Goal: Task Accomplishment & Management: Use online tool/utility

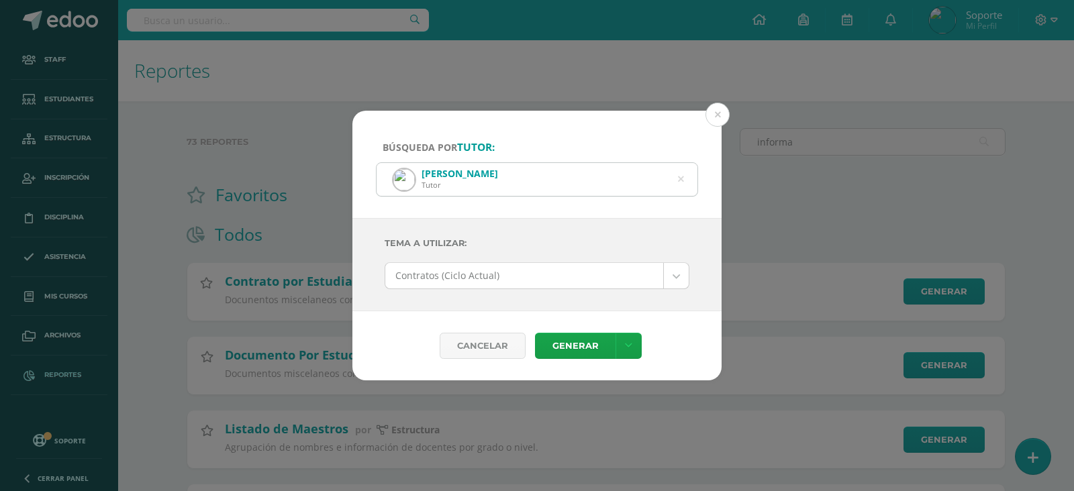
select select "66"
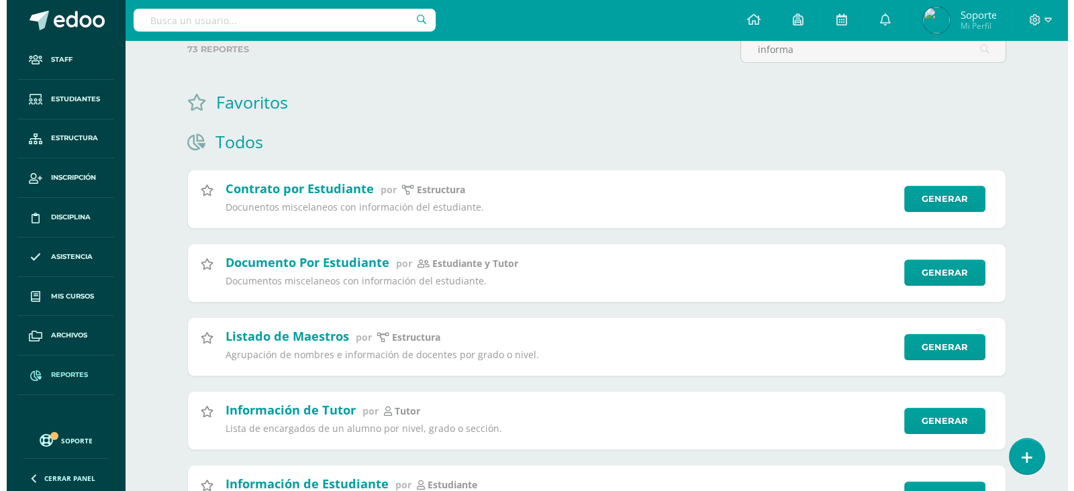
scroll to position [167, 0]
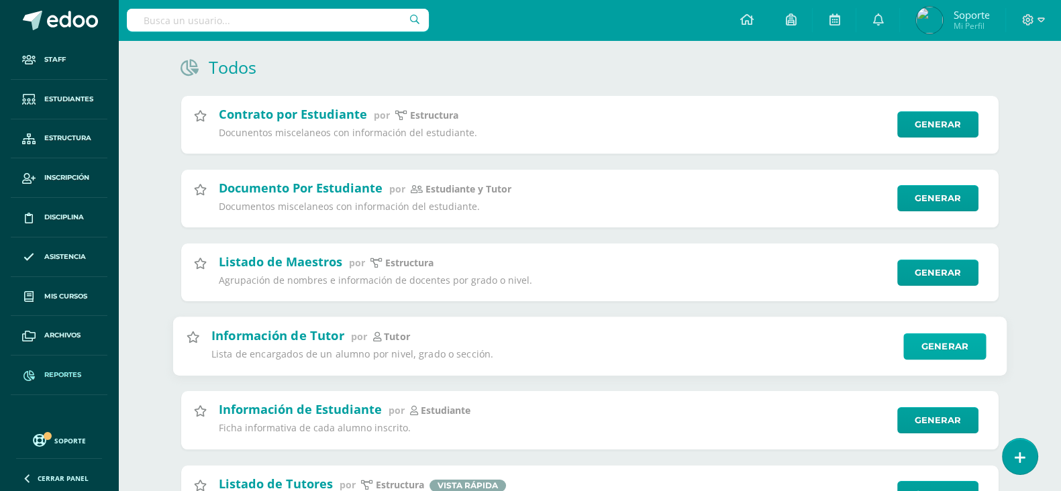
type input "informa"
click at [948, 342] on link "Generar" at bounding box center [945, 346] width 83 height 27
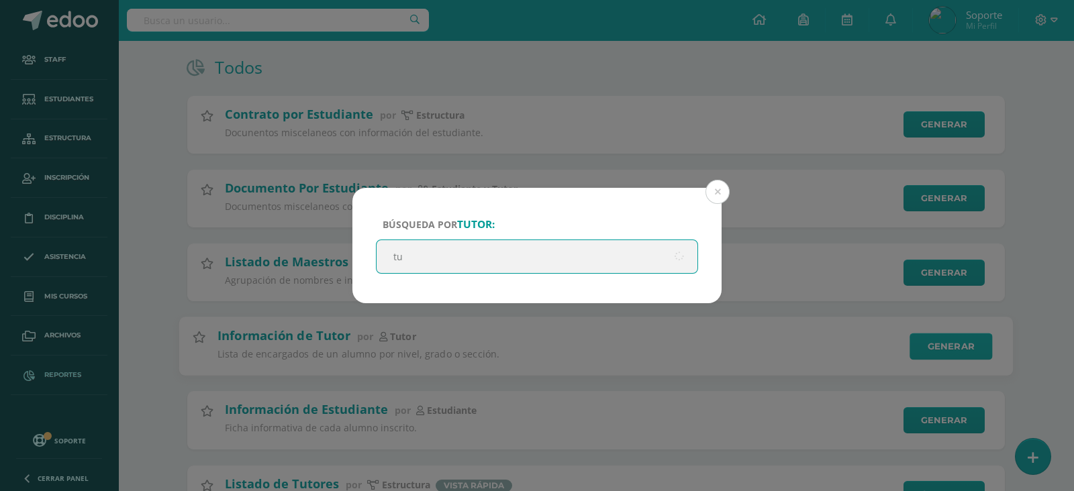
type input "t"
type input "[PERSON_NAME]"
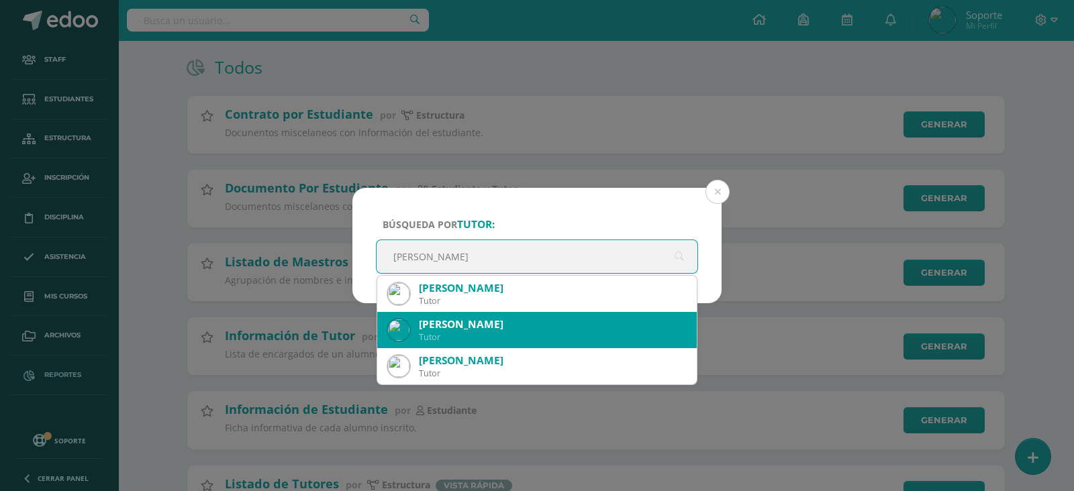
scroll to position [73, 0]
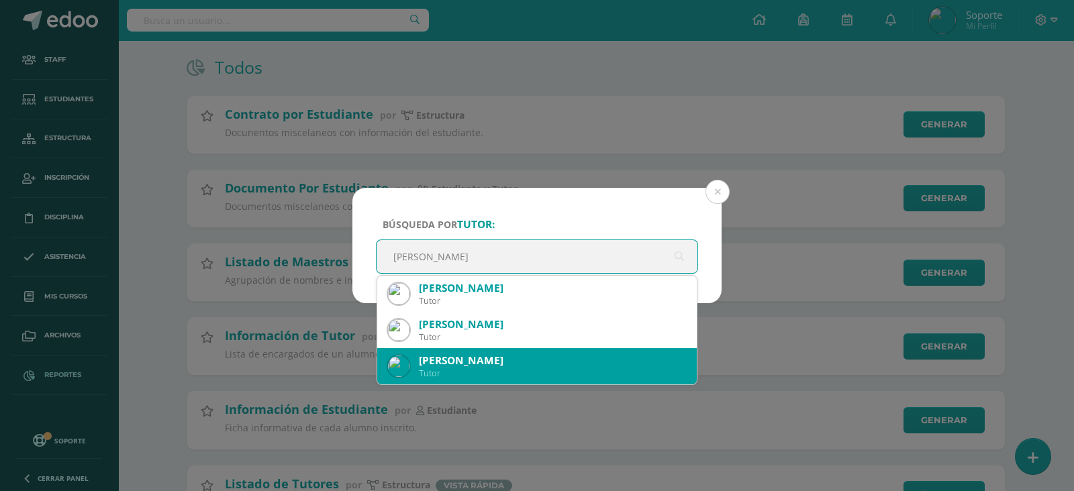
click at [478, 365] on div "[PERSON_NAME]" at bounding box center [552, 361] width 267 height 14
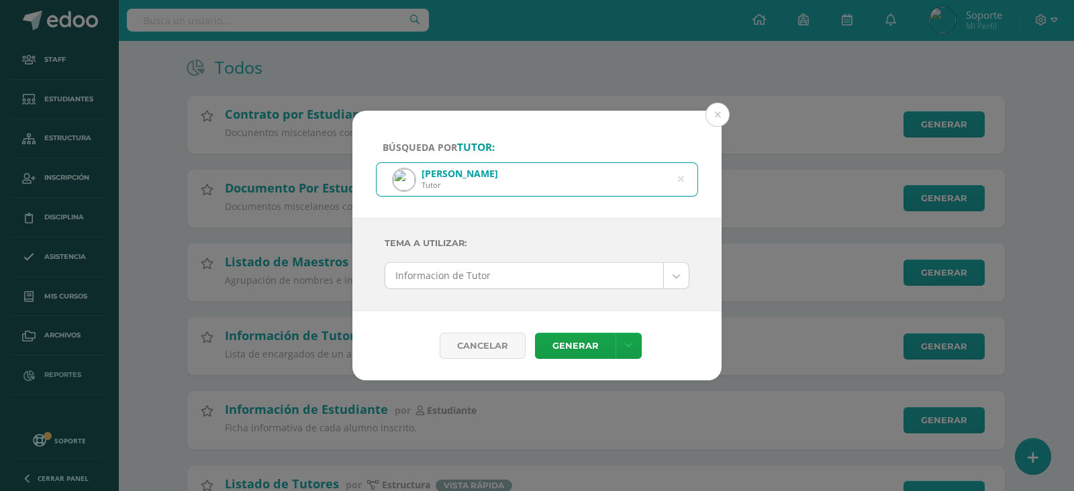
click at [532, 280] on body "Búsqueda por tutor: [PERSON_NAME] Tutor [PERSON_NAME] Tema a Utilizar: Informac…" at bounding box center [537, 422] width 1074 height 1178
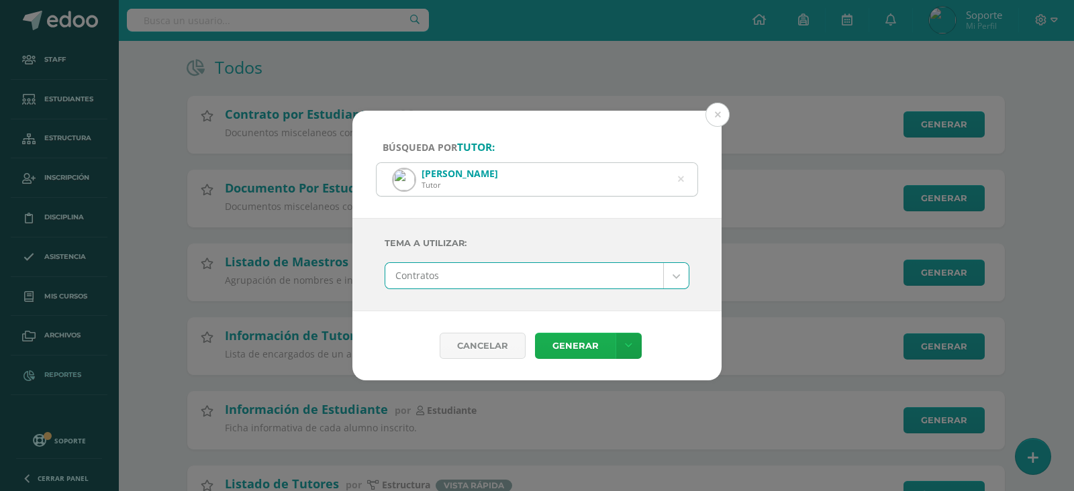
click at [577, 348] on link "Generar" at bounding box center [575, 346] width 81 height 26
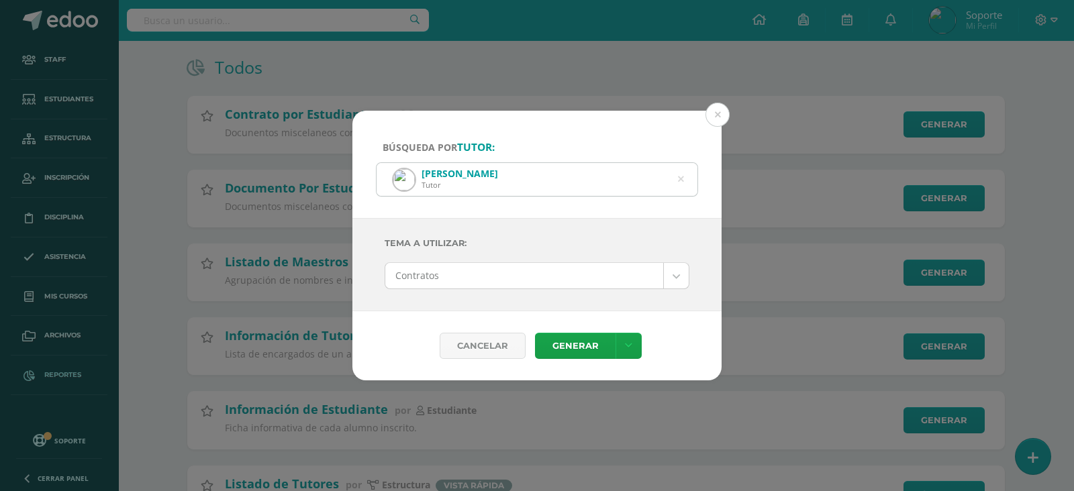
drag, startPoint x: 520, startPoint y: 273, endPoint x: 519, endPoint y: 289, distance: 16.2
click at [520, 273] on body "Búsqueda por tutor: [PERSON_NAME] Tutor [PERSON_NAME] Tema a Utilizar: Contrato…" at bounding box center [537, 422] width 1074 height 1178
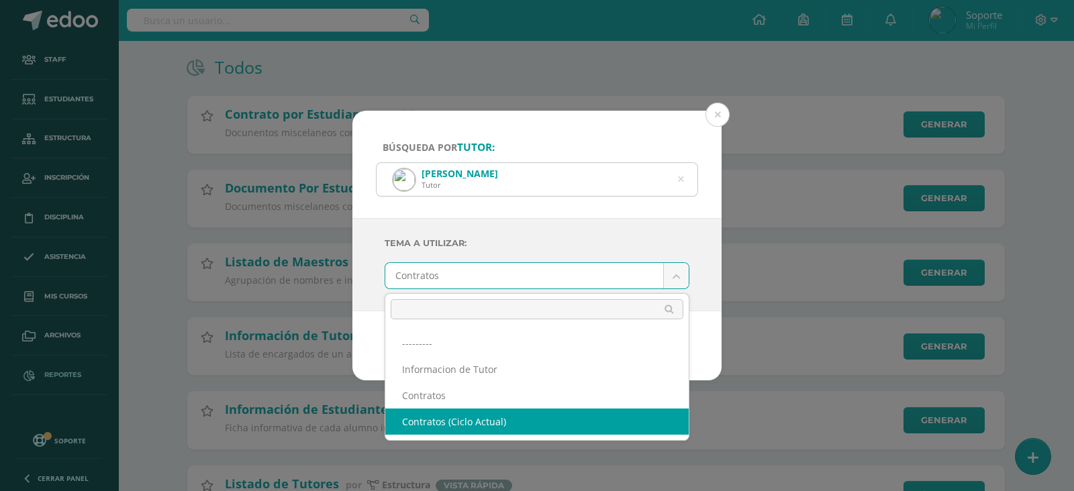
select select "66"
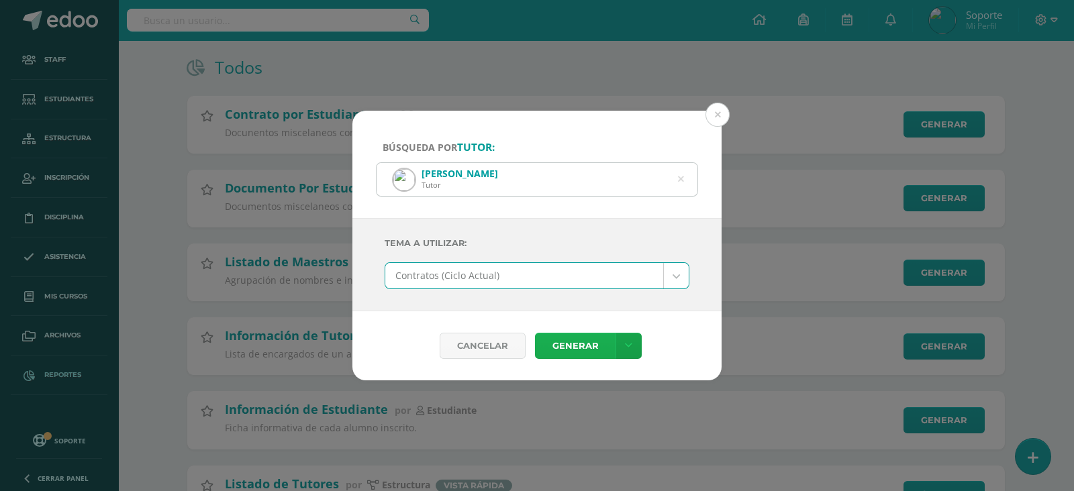
click at [571, 350] on link "Generar" at bounding box center [575, 346] width 81 height 26
